Goal: Transaction & Acquisition: Obtain resource

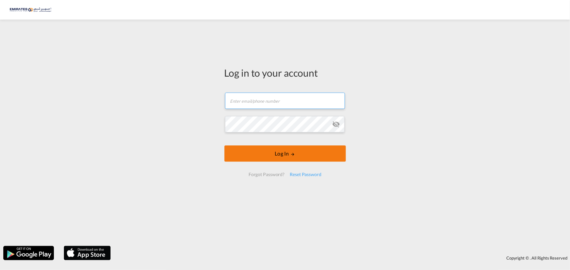
type input "[EMAIL_ADDRESS][DOMAIN_NAME]"
click at [282, 154] on button "Log In" at bounding box center [284, 154] width 121 height 16
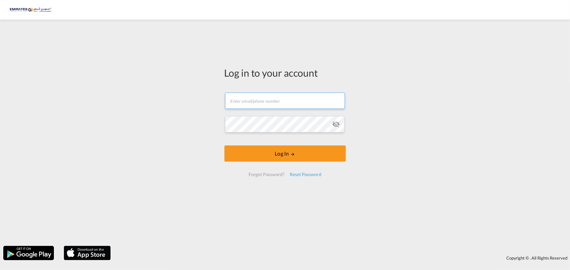
type input "[EMAIL_ADDRESS][DOMAIN_NAME]"
click at [335, 126] on md-icon "icon-eye-off" at bounding box center [336, 124] width 8 height 8
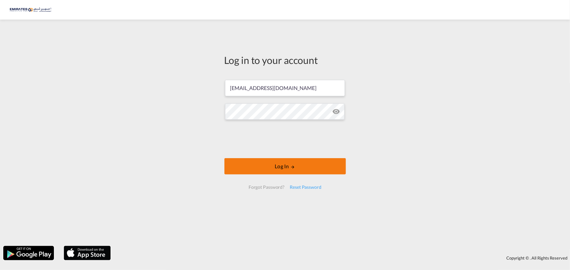
click at [272, 166] on button "Log In" at bounding box center [284, 166] width 121 height 16
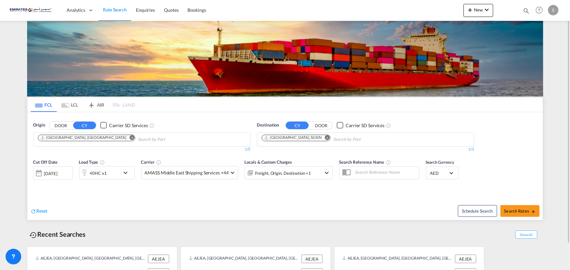
click at [129, 137] on md-icon "Remove" at bounding box center [131, 137] width 5 height 5
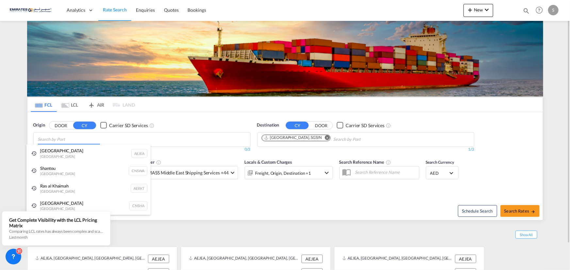
click at [78, 140] on body "Analytics Dashboard Rate Search Enquiries Quotes Bookings" at bounding box center [285, 135] width 570 height 270
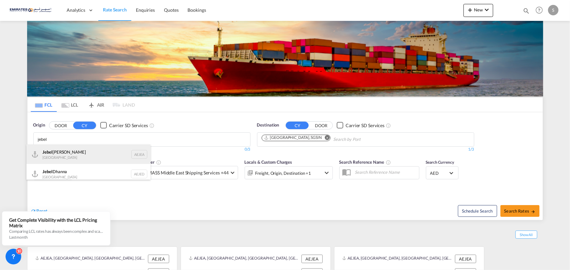
type input "jebel"
click at [61, 157] on div "[GEOGRAPHIC_DATA] AEJEA" at bounding box center [88, 155] width 124 height 20
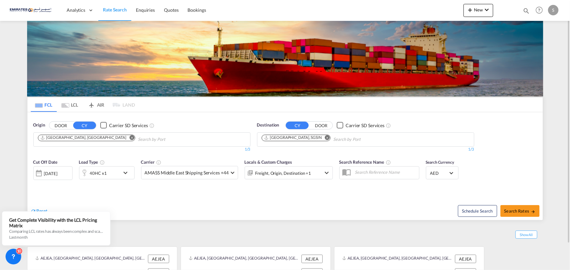
click at [325, 137] on md-icon "Remove" at bounding box center [327, 137] width 5 height 5
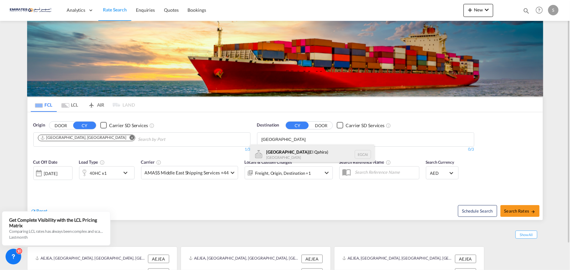
type input "[GEOGRAPHIC_DATA]"
click at [276, 154] on div "[GEOGRAPHIC_DATA] ([GEOGRAPHIC_DATA]) [GEOGRAPHIC_DATA] [GEOGRAPHIC_DATA]" at bounding box center [312, 155] width 124 height 20
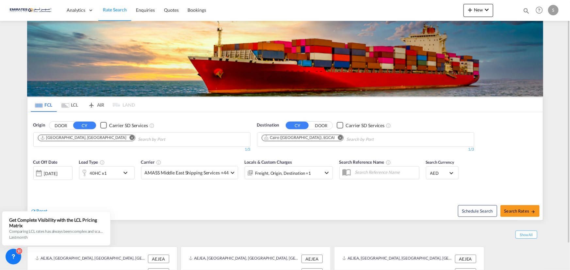
click at [57, 174] on div "[DATE]" at bounding box center [50, 174] width 13 height 6
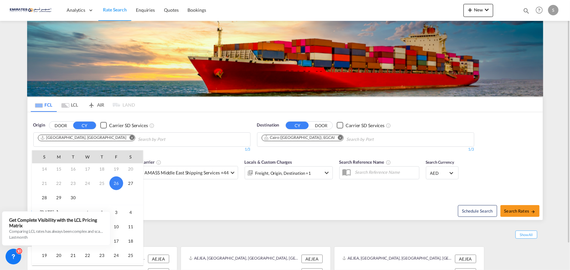
scroll to position [59, 0]
click at [120, 199] on span "3" at bounding box center [116, 198] width 13 height 13
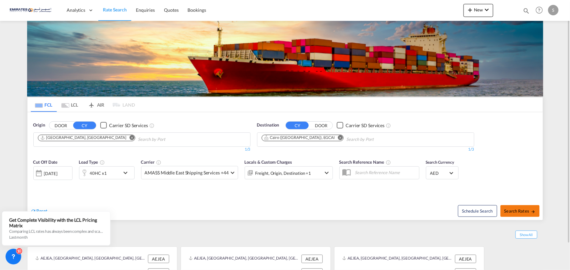
click at [515, 209] on span "Search Rates" at bounding box center [519, 211] width 31 height 5
type input "AEJEA to EGCAI / [DATE]"
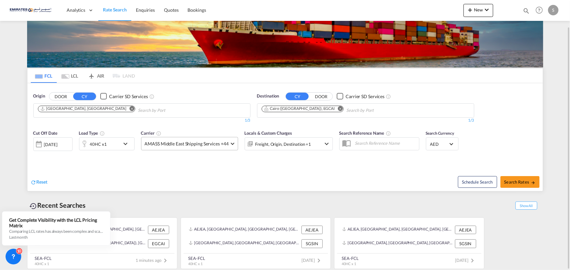
click at [232, 142] on span at bounding box center [233, 143] width 4 height 4
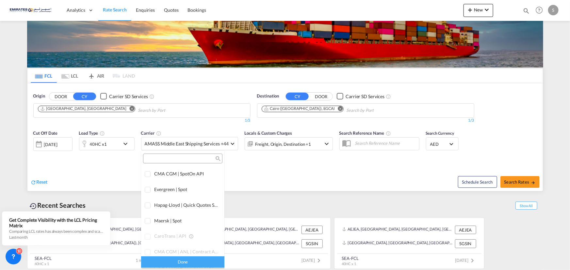
scroll to position [0, 0]
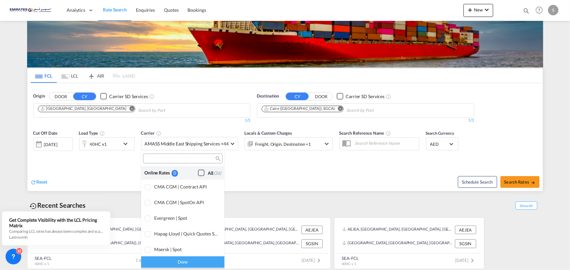
click at [198, 173] on div "Checkbox No Ink" at bounding box center [201, 173] width 7 height 7
click at [176, 263] on div "Done" at bounding box center [182, 262] width 83 height 11
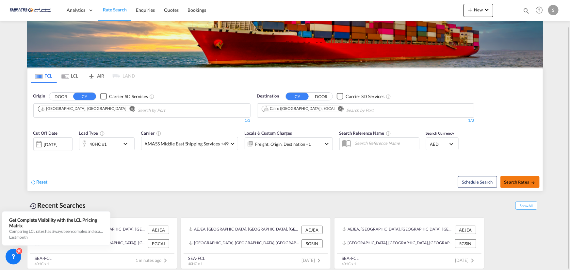
click at [525, 180] on span "Search Rates" at bounding box center [519, 182] width 31 height 5
type input "AEJEA to EGCAI / [DATE]"
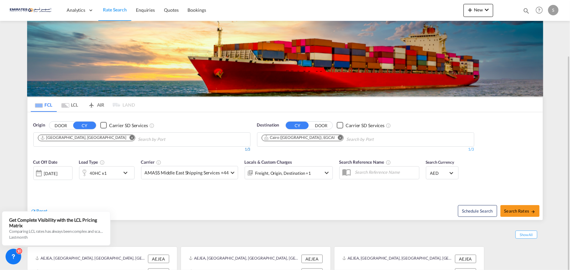
scroll to position [29, 0]
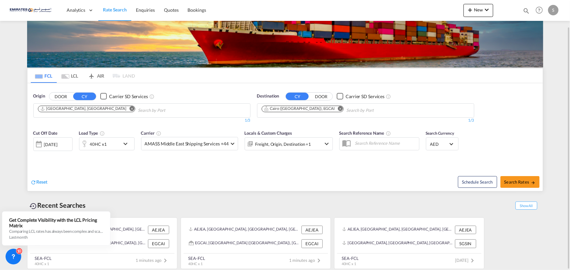
click at [52, 145] on div "[DATE]" at bounding box center [50, 145] width 13 height 6
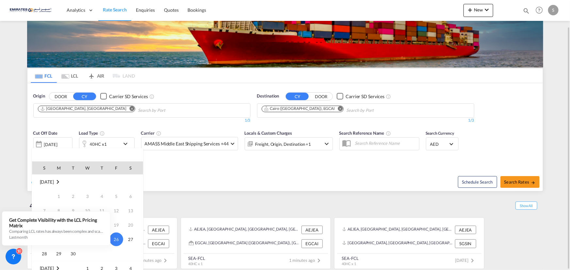
scroll to position [0, 0]
click at [77, 252] on span "30" at bounding box center [73, 254] width 13 height 13
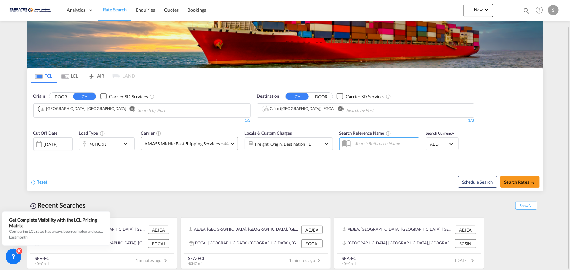
click at [224, 144] on span "AMASS Middle East Shipping Services +44" at bounding box center [187, 144] width 84 height 7
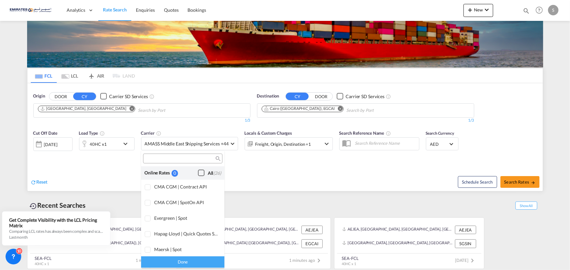
click at [198, 172] on div "Checkbox No Ink" at bounding box center [201, 173] width 7 height 7
click at [249, 179] on md-backdrop at bounding box center [285, 135] width 570 height 270
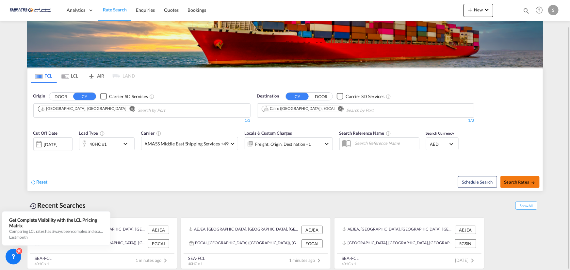
click at [513, 180] on span "Search Rates" at bounding box center [519, 182] width 31 height 5
type input "AEJEA to EGCAI / [DATE]"
